Goal: Information Seeking & Learning: Learn about a topic

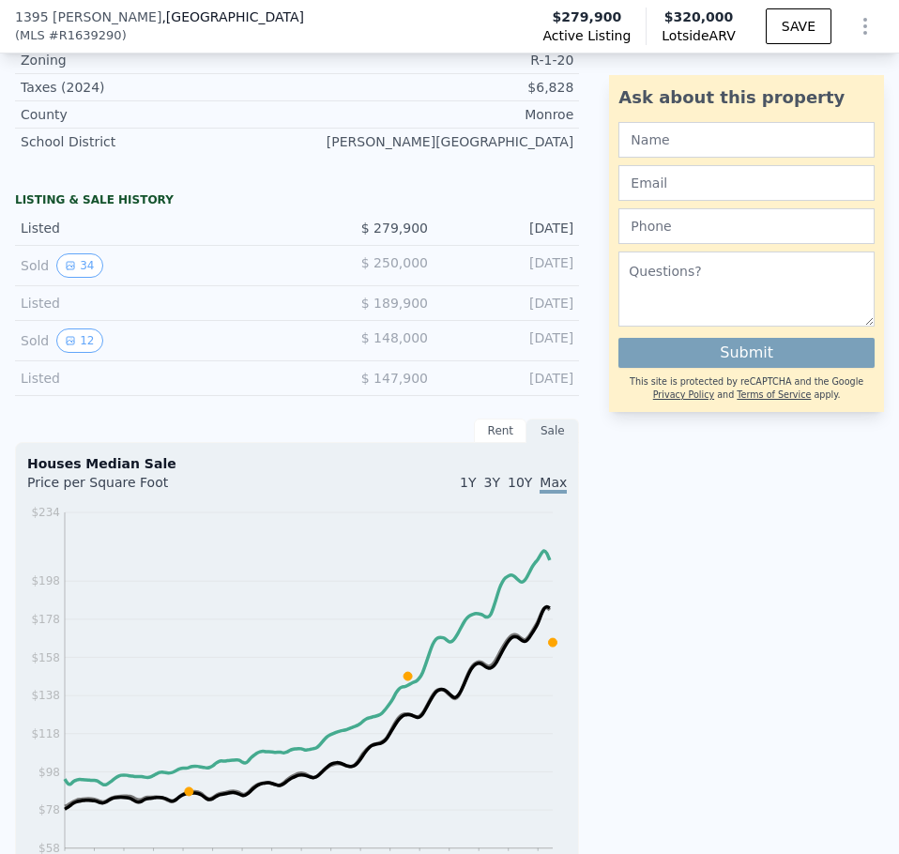
scroll to position [1078, 0]
click at [65, 269] on button "34" at bounding box center [79, 264] width 46 height 24
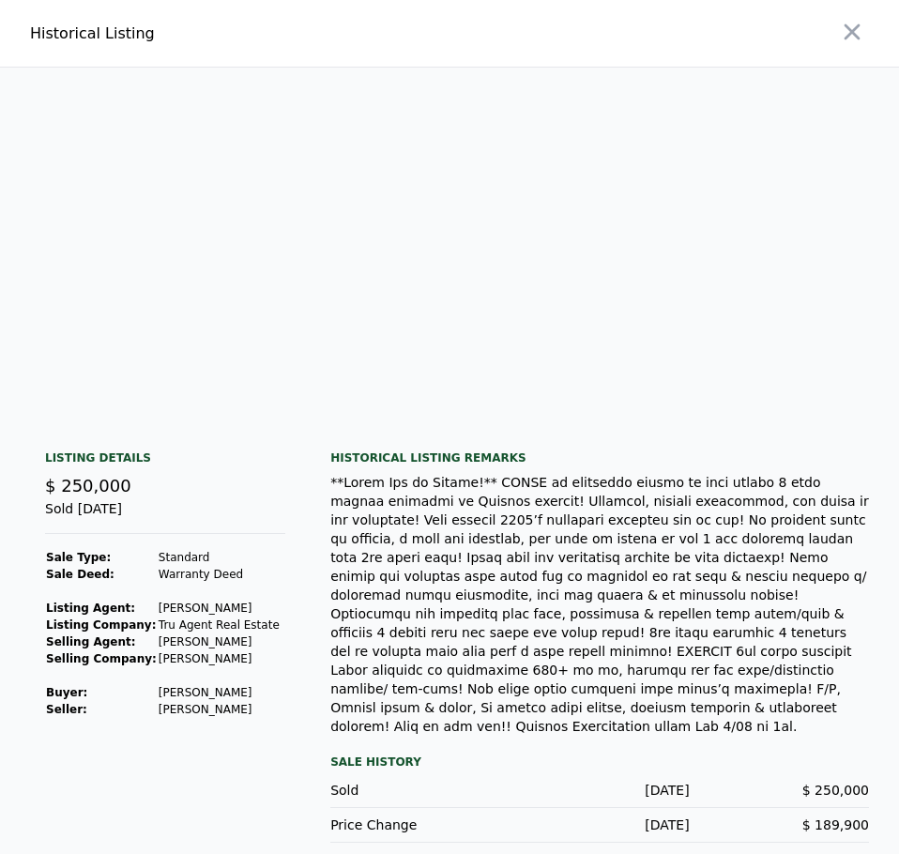
scroll to position [0, 17786]
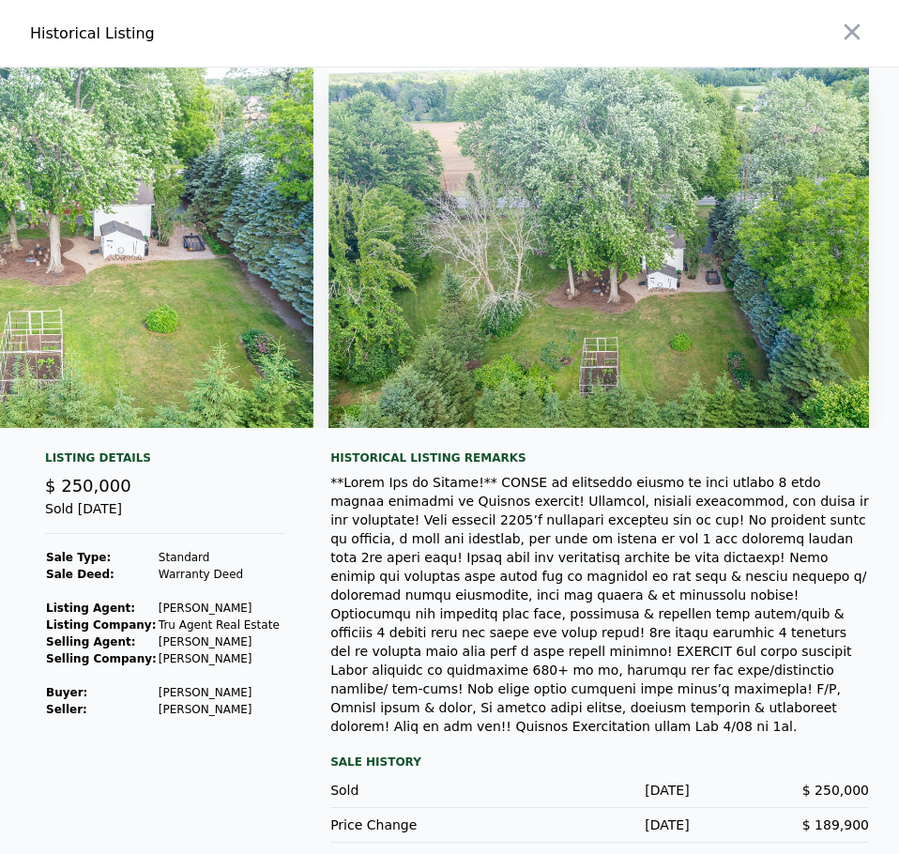
click at [682, 721] on div "Historical Listing remarks Sale History Sold [DATE] $ 250,000 Price Change [DAT…" at bounding box center [599, 647] width 539 height 392
click at [287, 685] on div "Listing Details $ 250,000 Sold [DATE] Sale Type: Standard Sale Deed: Warranty D…" at bounding box center [165, 647] width 270 height 392
click at [320, 636] on div "Listing Details $ 250,000 Sold [DATE] Sale Type: Standard Sale Deed: Warranty D…" at bounding box center [449, 662] width 899 height 422
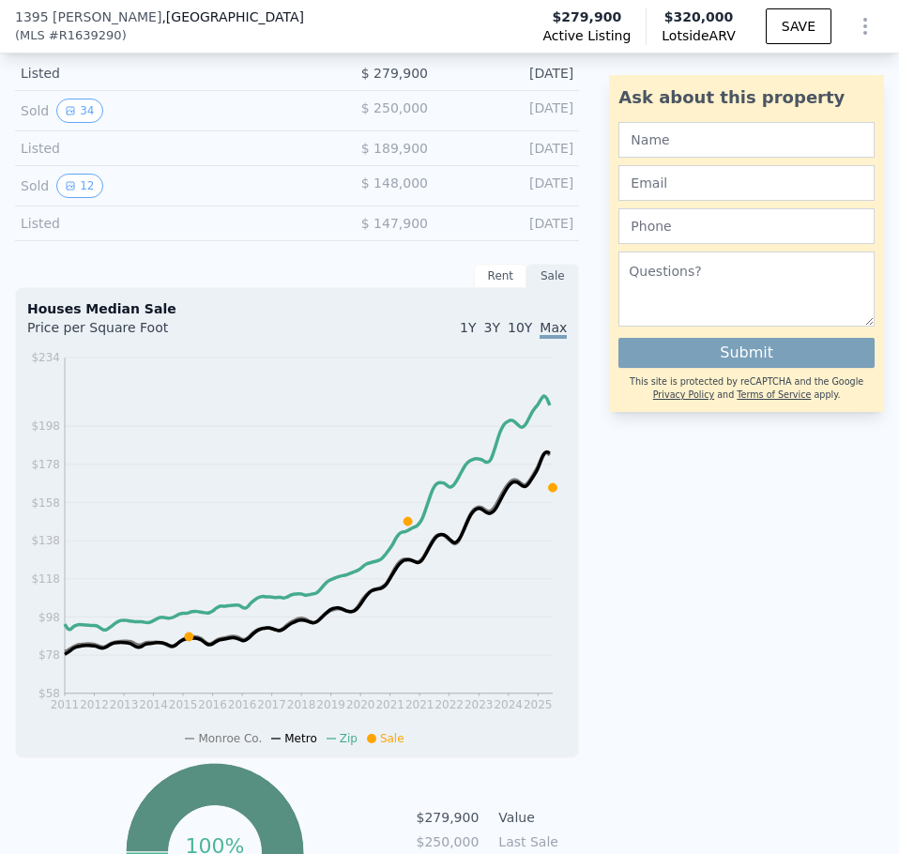
scroll to position [1243, 0]
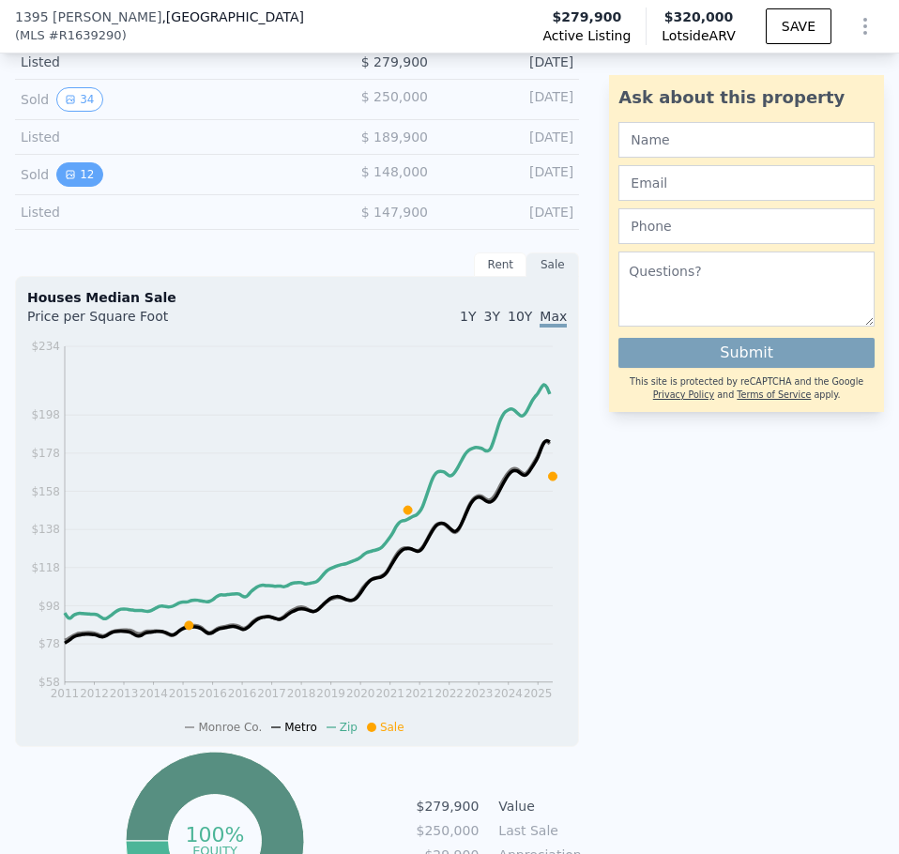
click at [68, 187] on button "12" at bounding box center [79, 174] width 46 height 24
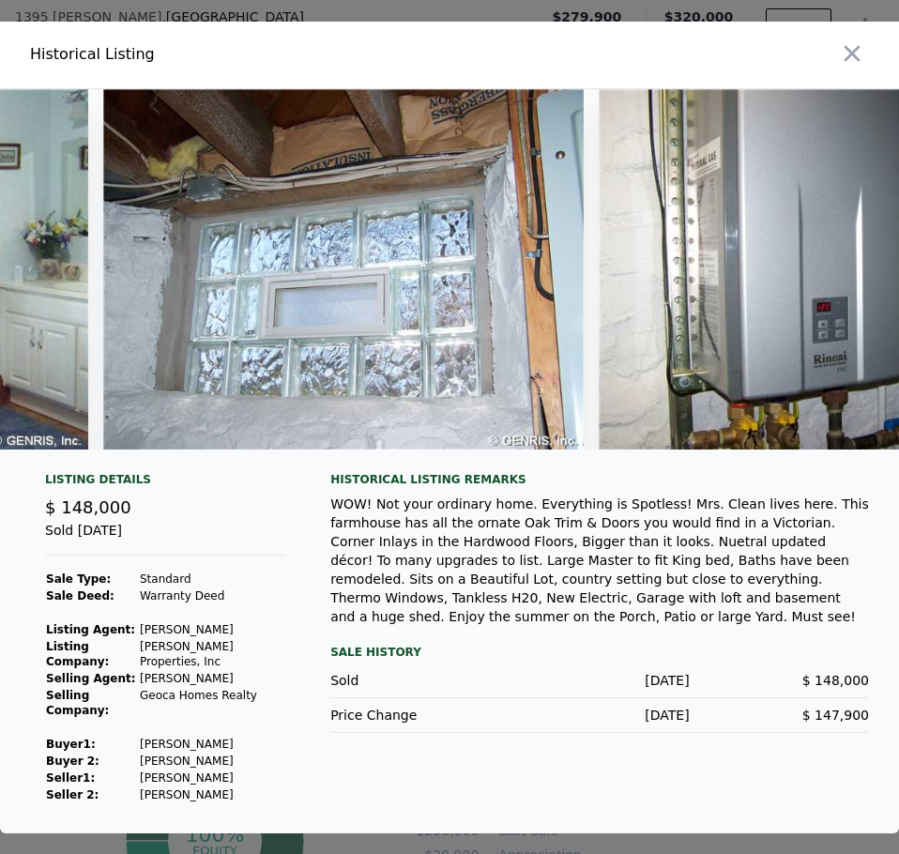
scroll to position [0, 5078]
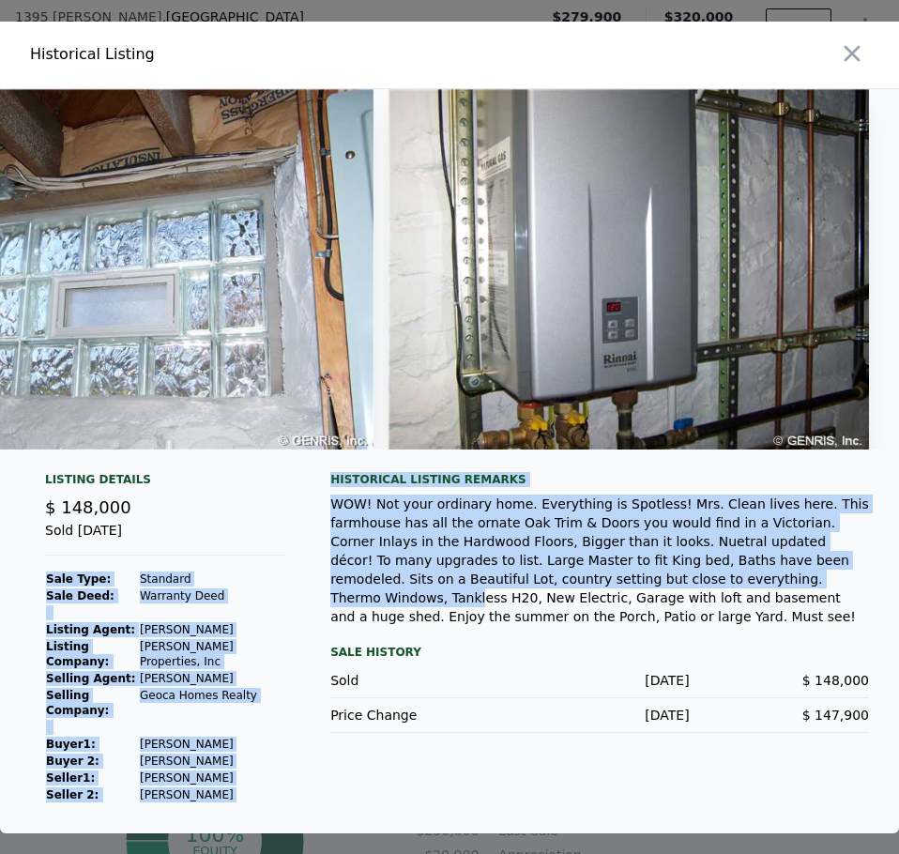
drag, startPoint x: 527, startPoint y: 571, endPoint x: 306, endPoint y: 562, distance: 220.7
click at [306, 562] on div "Listing Details $ 148,000 Sold Jun 16, 2015 Sale Type: Standard Sale Deed: Warr…" at bounding box center [449, 652] width 899 height 361
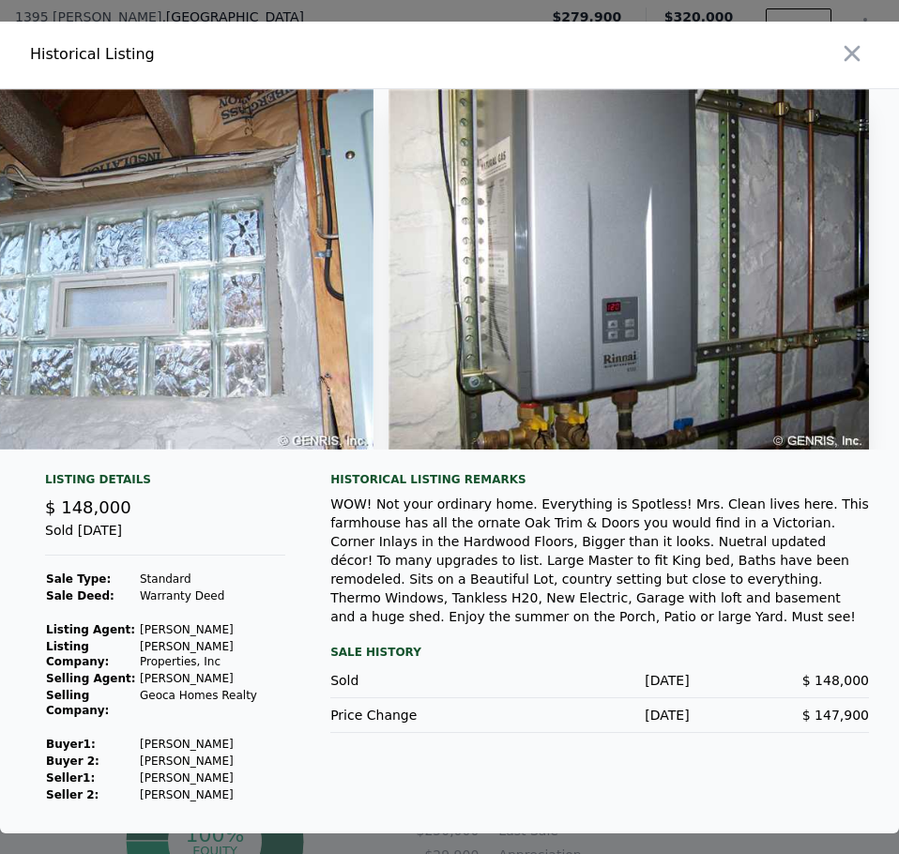
click at [306, 562] on div "Listing Details $ 148,000 Sold Jun 16, 2015 Sale Type: Standard Sale Deed: Warr…" at bounding box center [449, 652] width 899 height 361
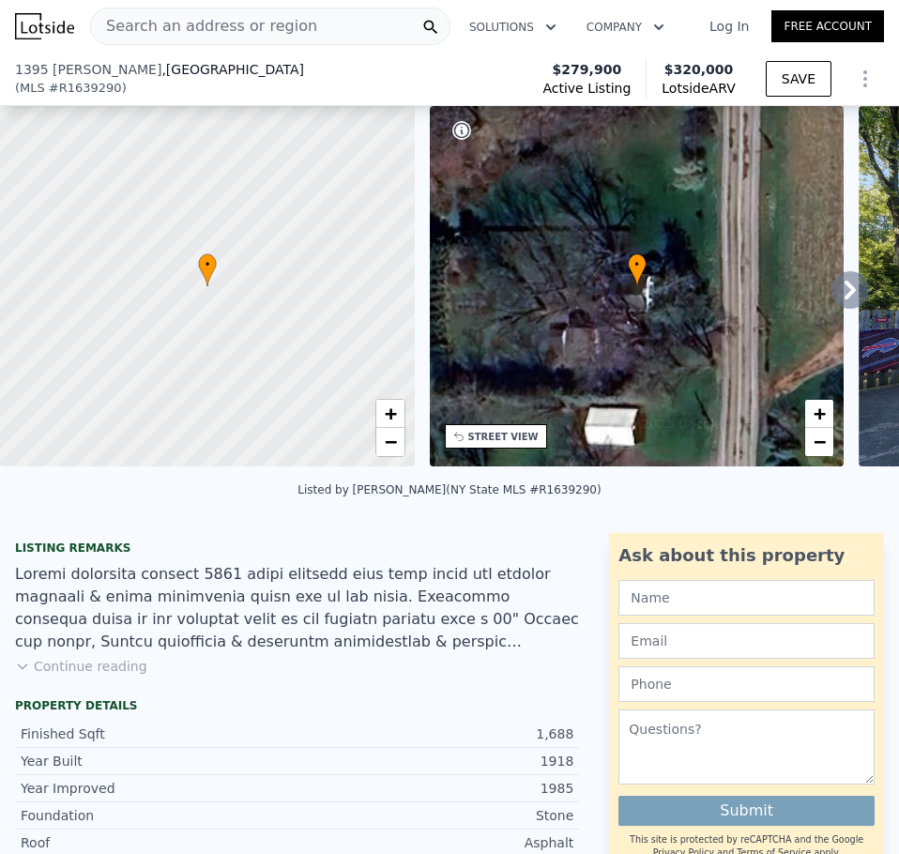
scroll to position [235, 0]
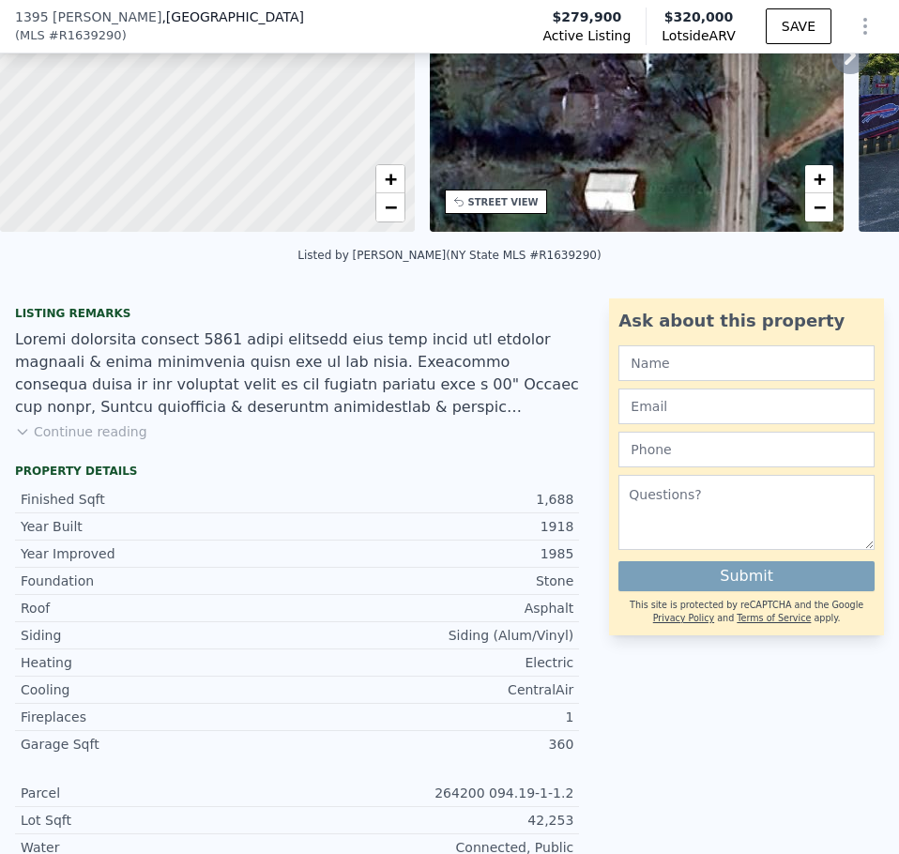
click at [106, 437] on button "Continue reading" at bounding box center [81, 431] width 132 height 19
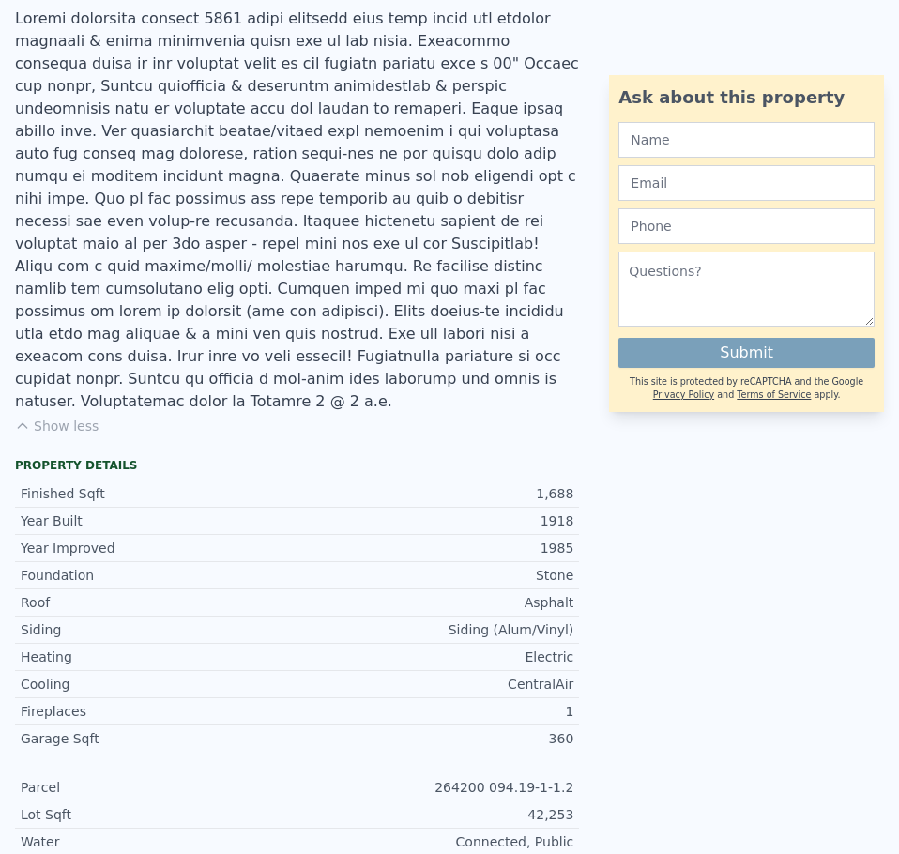
scroll to position [7, 0]
